Goal: Information Seeking & Learning: Learn about a topic

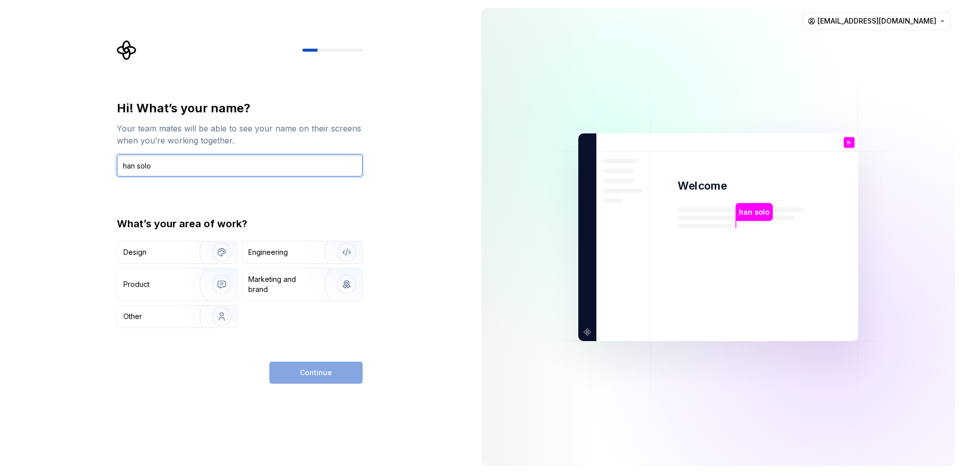
type input "han solo"
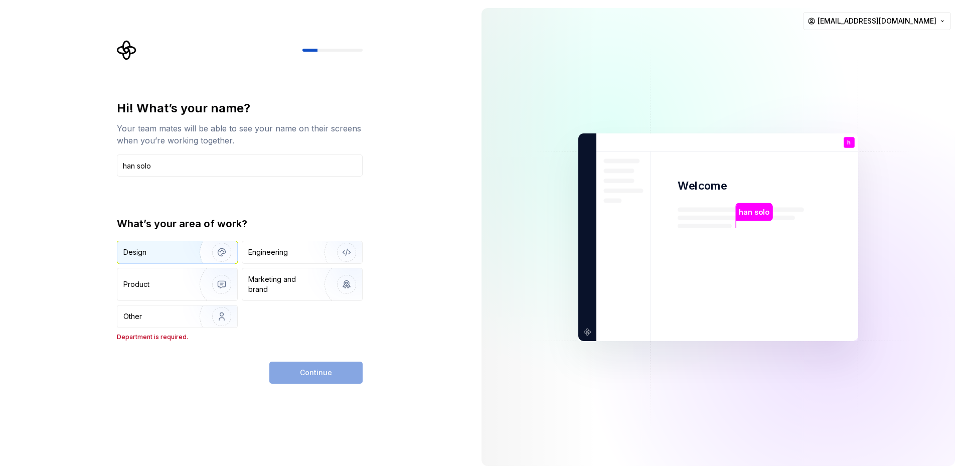
click at [177, 250] on div "Design" at bounding box center [154, 252] width 63 height 10
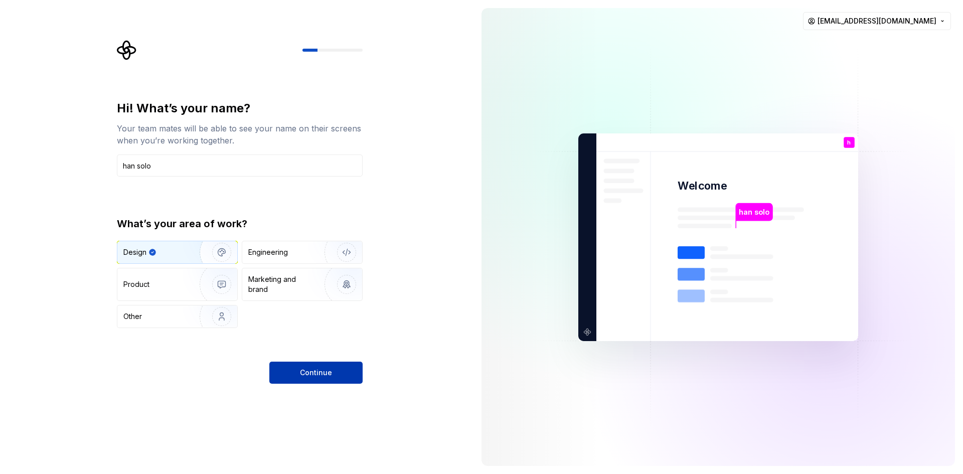
click at [312, 375] on span "Continue" at bounding box center [316, 373] width 32 height 10
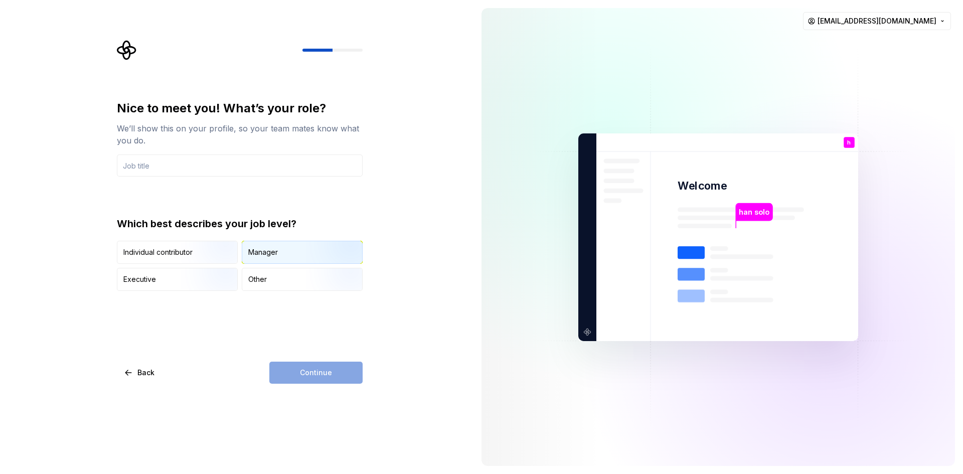
click at [294, 258] on div "Manager" at bounding box center [302, 252] width 120 height 22
click at [327, 376] on div "Continue" at bounding box center [315, 373] width 93 height 22
click at [178, 170] on input "text" at bounding box center [240, 165] width 246 height 22
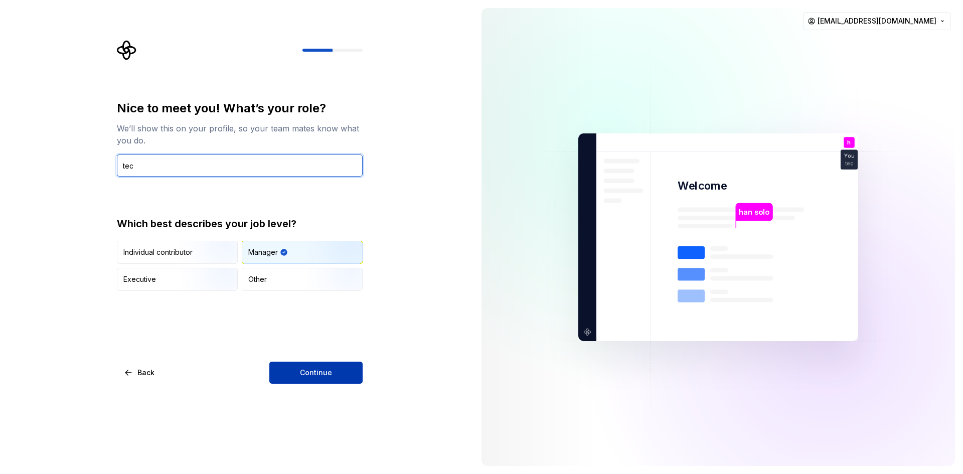
type input "tec"
click at [312, 370] on span "Continue" at bounding box center [316, 373] width 32 height 10
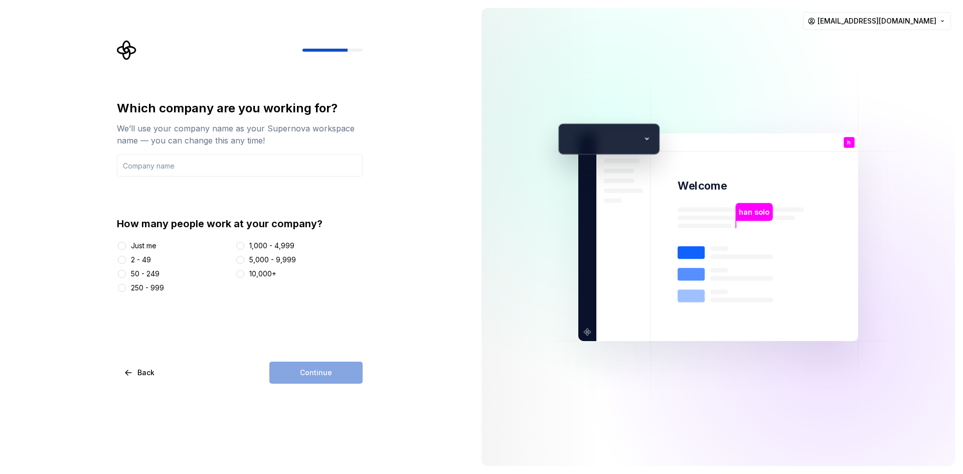
click at [126, 244] on div at bounding box center [122, 246] width 10 height 10
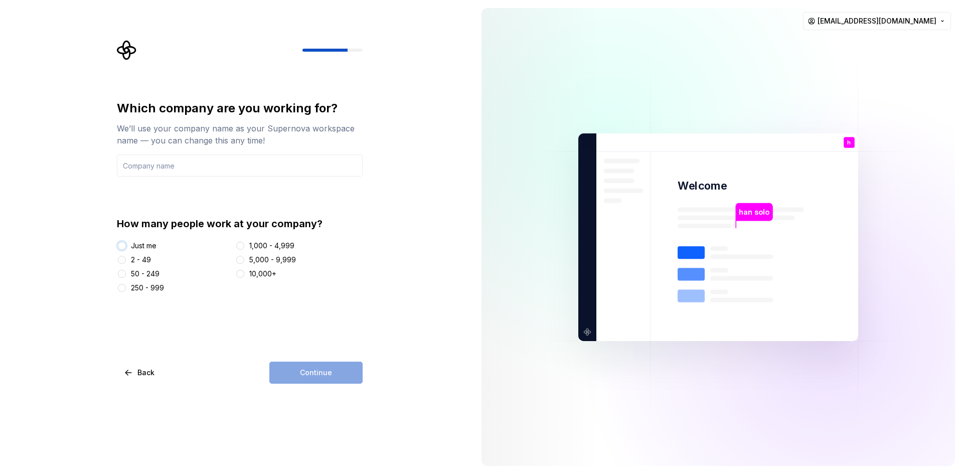
click at [123, 246] on button "Just me" at bounding box center [122, 246] width 8 height 8
click at [314, 374] on div "Continue" at bounding box center [315, 373] width 93 height 22
click at [199, 172] on input "text" at bounding box center [240, 165] width 246 height 22
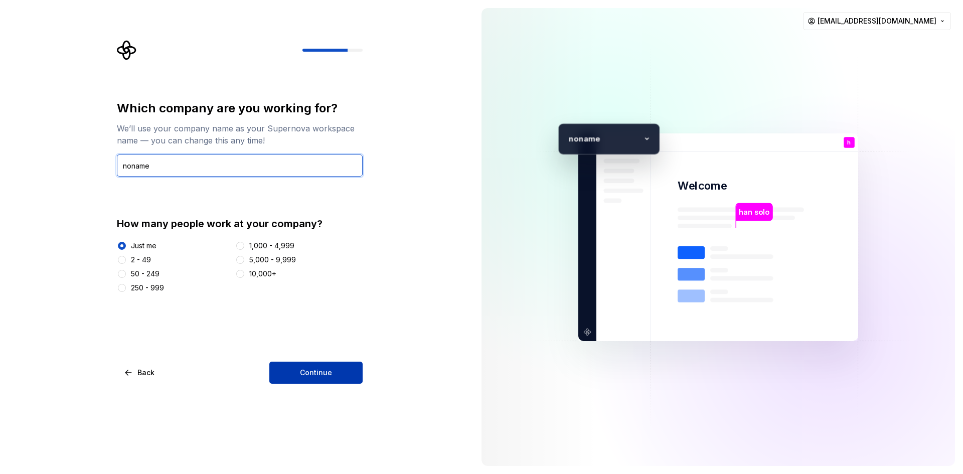
type input "noname"
click at [311, 370] on span "Continue" at bounding box center [316, 373] width 32 height 10
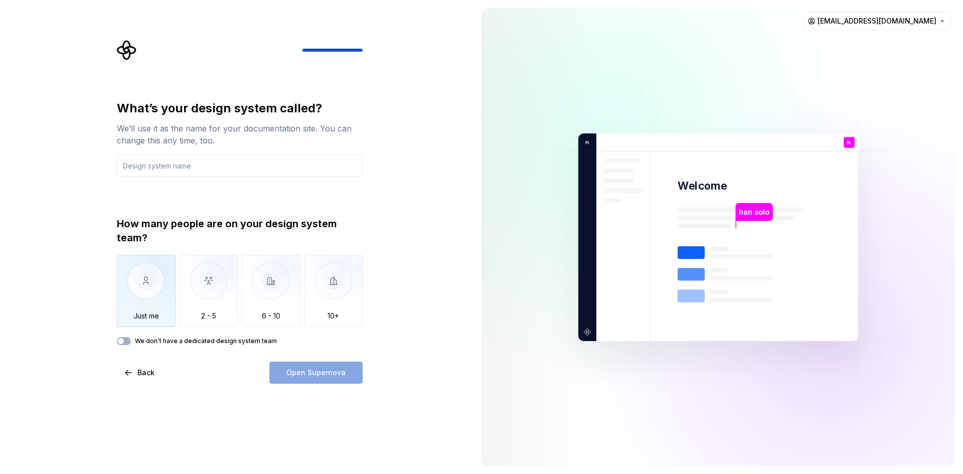
click at [162, 278] on img "button" at bounding box center [146, 288] width 59 height 67
click at [186, 162] on input "text" at bounding box center [240, 165] width 246 height 22
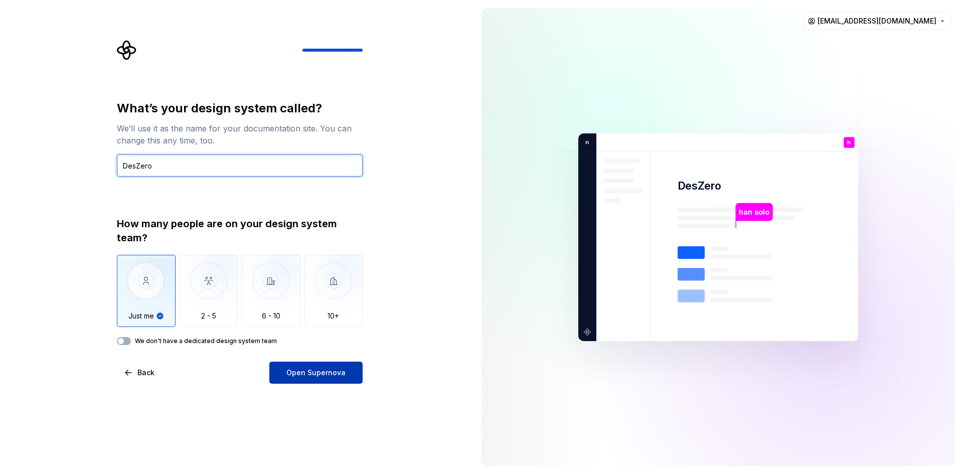
type input "DesZero"
click at [332, 375] on span "Open Supernova" at bounding box center [315, 373] width 59 height 10
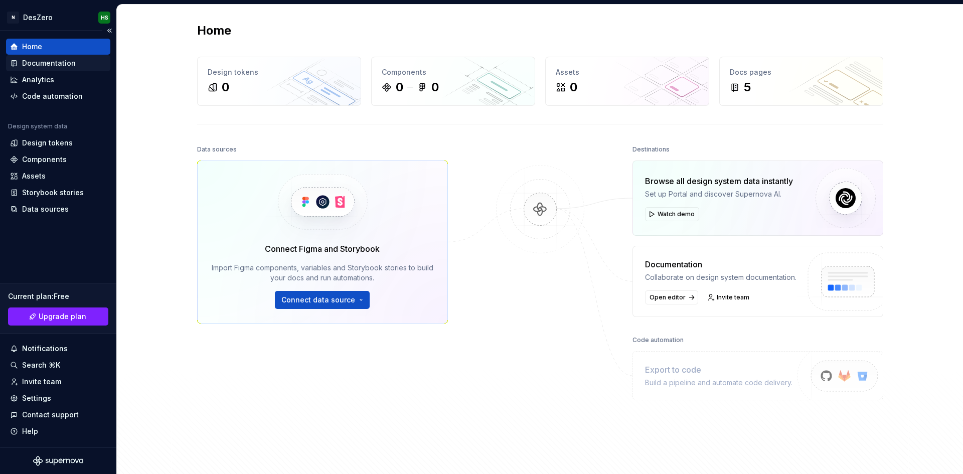
click at [58, 65] on div "Documentation" at bounding box center [49, 63] width 54 height 10
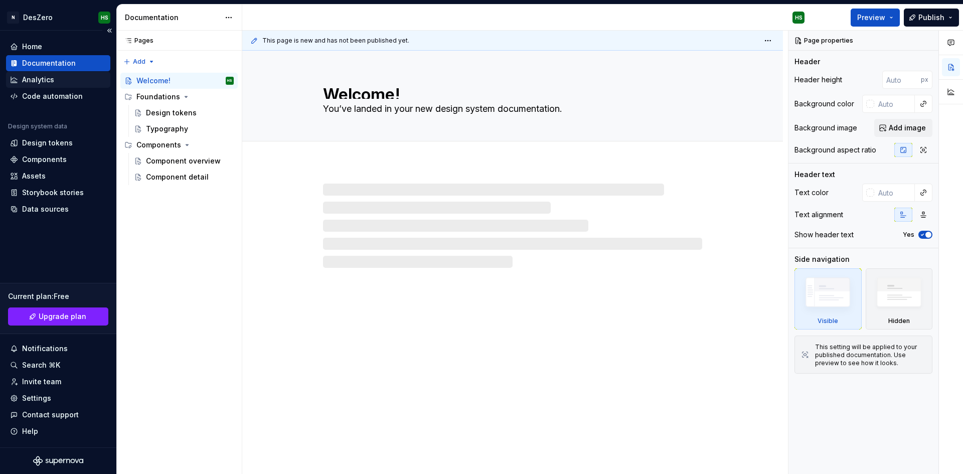
type textarea "*"
click at [53, 80] on div "Analytics" at bounding box center [38, 80] width 32 height 10
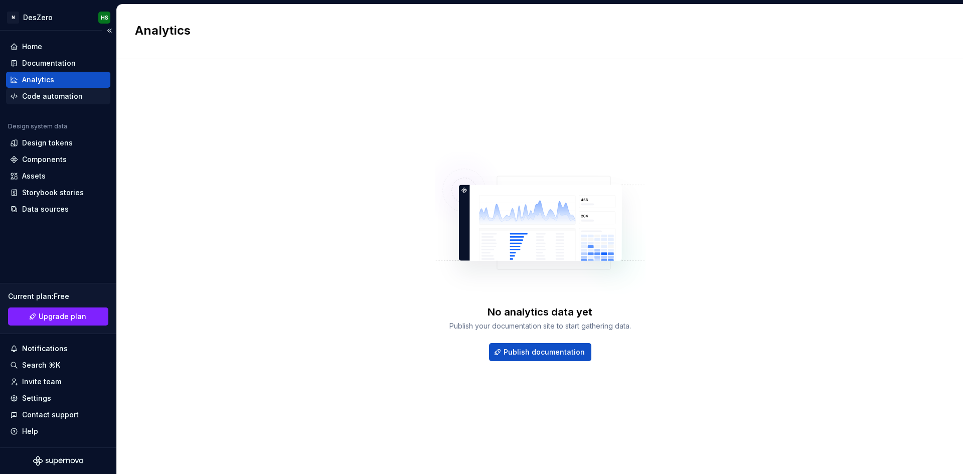
click at [61, 98] on div "Code automation" at bounding box center [52, 96] width 61 height 10
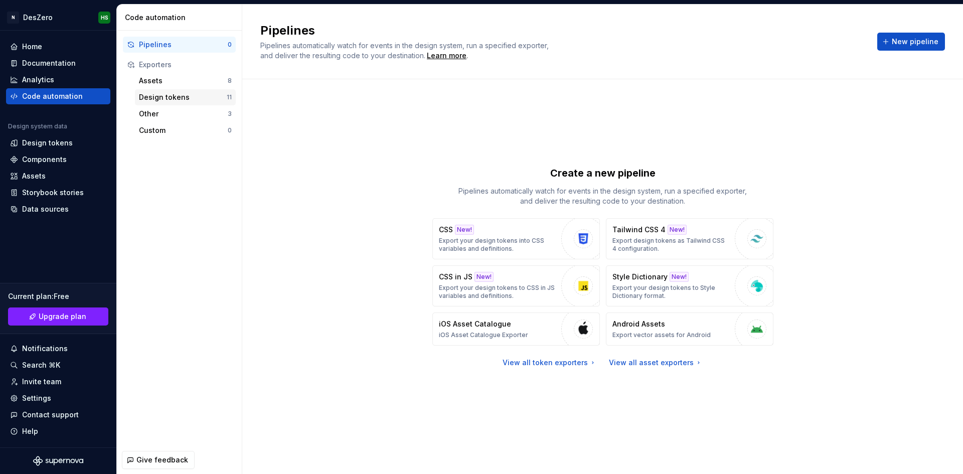
click at [159, 97] on div "Design tokens" at bounding box center [183, 97] width 88 height 10
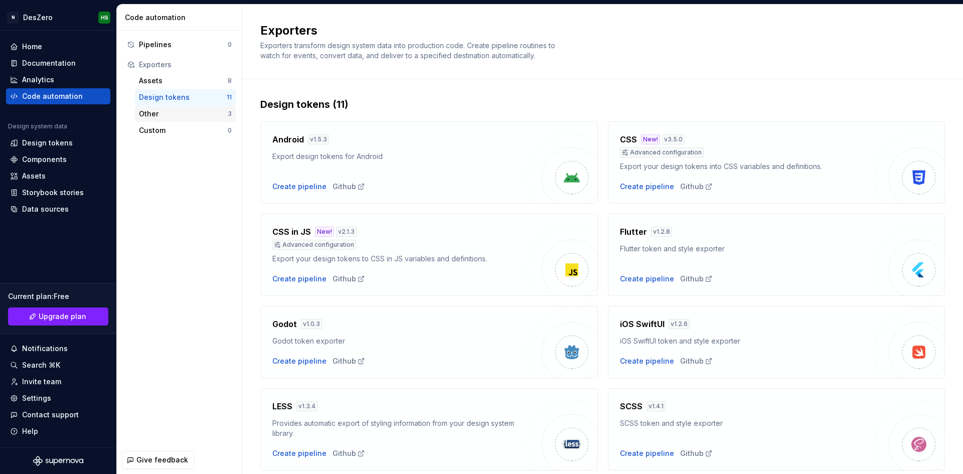
click at [169, 114] on div "Other" at bounding box center [183, 114] width 89 height 10
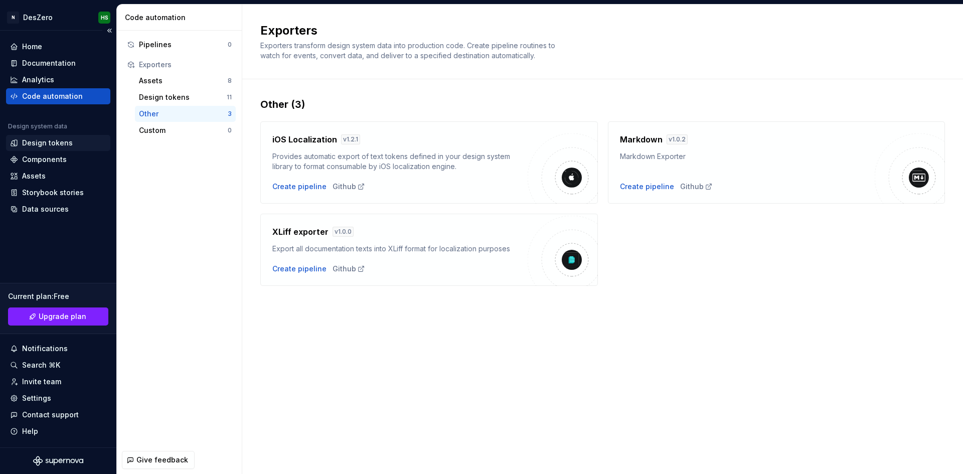
click at [63, 145] on div "Design tokens" at bounding box center [47, 143] width 51 height 10
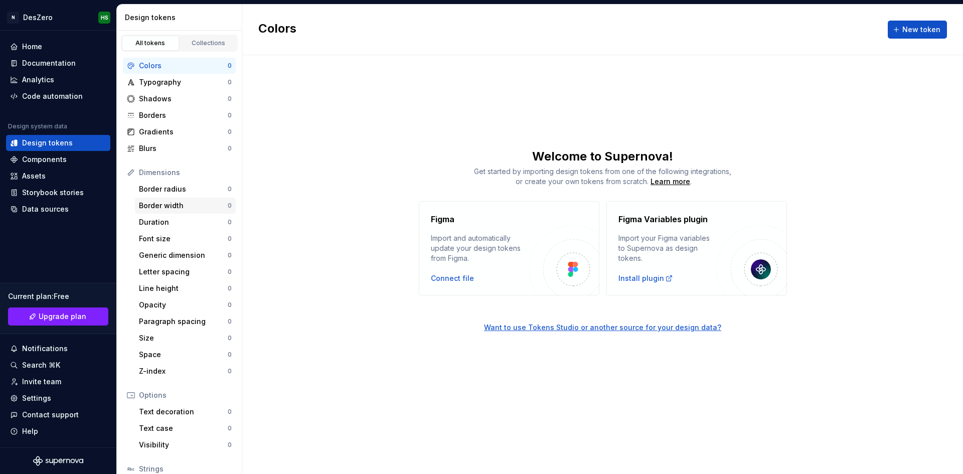
click at [162, 206] on div "Border width" at bounding box center [183, 206] width 89 height 10
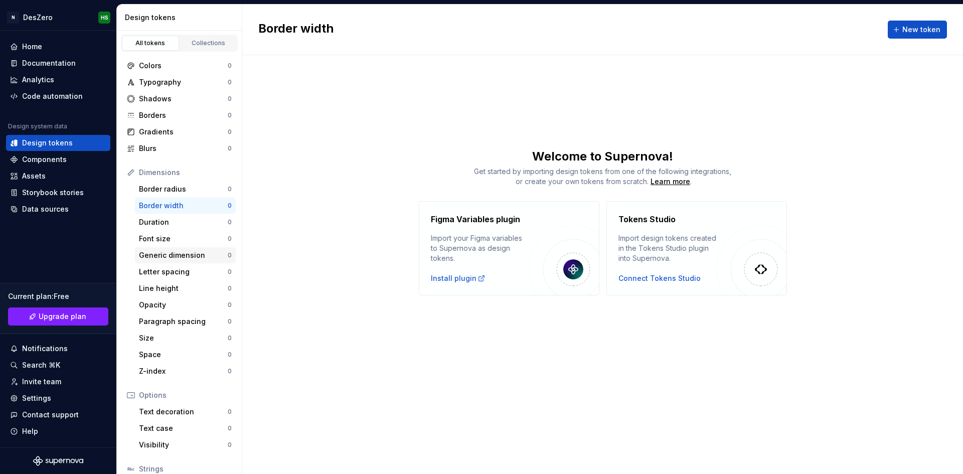
click at [152, 248] on div "Generic dimension 0" at bounding box center [185, 255] width 101 height 16
click at [170, 274] on div "Letter spacing" at bounding box center [183, 272] width 89 height 10
click at [53, 160] on div "Components" at bounding box center [44, 159] width 45 height 10
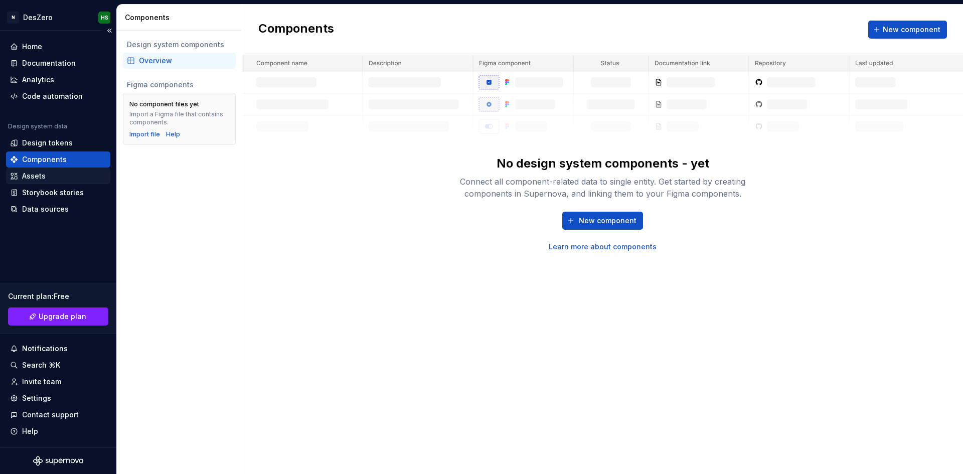
click at [49, 171] on div "Assets" at bounding box center [58, 176] width 96 height 10
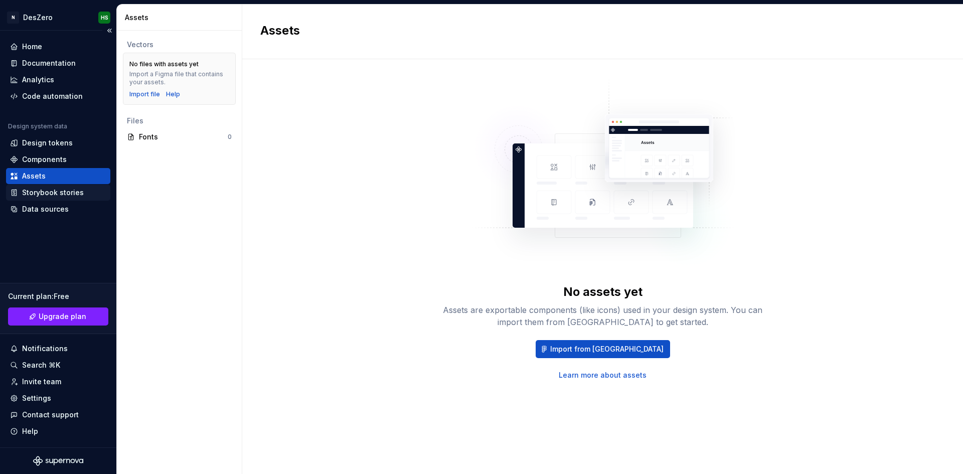
click at [48, 192] on div "Storybook stories" at bounding box center [53, 193] width 62 height 10
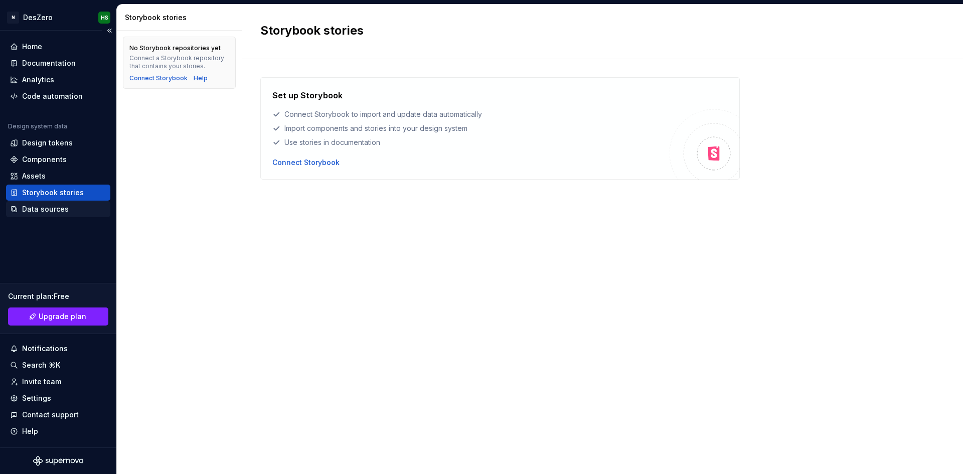
click at [52, 207] on div "Data sources" at bounding box center [45, 209] width 47 height 10
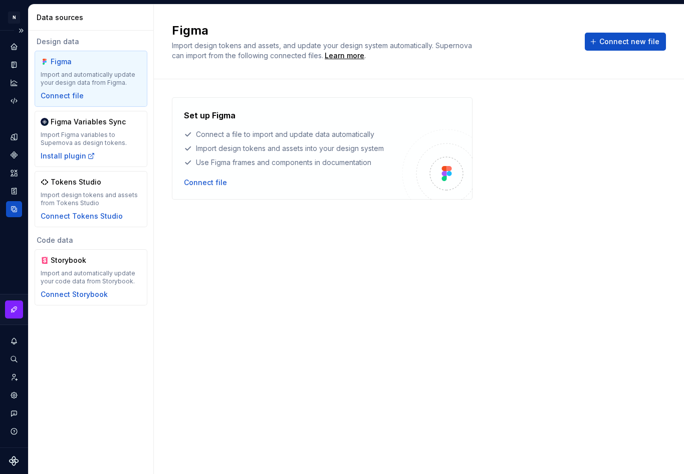
drag, startPoint x: 684, startPoint y: 103, endPoint x: 285, endPoint y: 105, distance: 399.2
click at [285, 105] on div "Set up Figma Connect a file to import and update data automatically Import desi…" at bounding box center [419, 276] width 531 height 395
